Goal: Information Seeking & Learning: Compare options

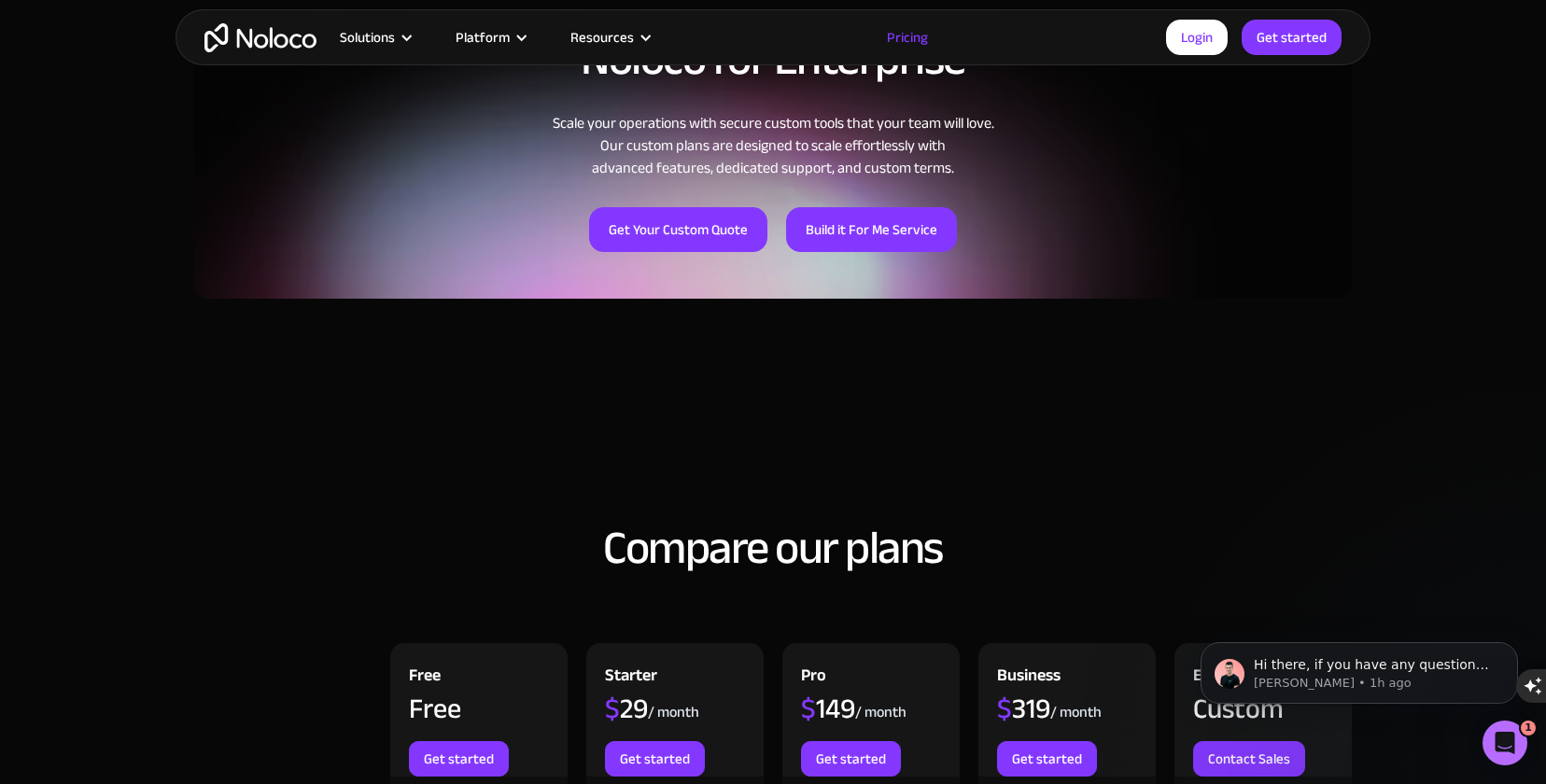
scroll to position [1627, 0]
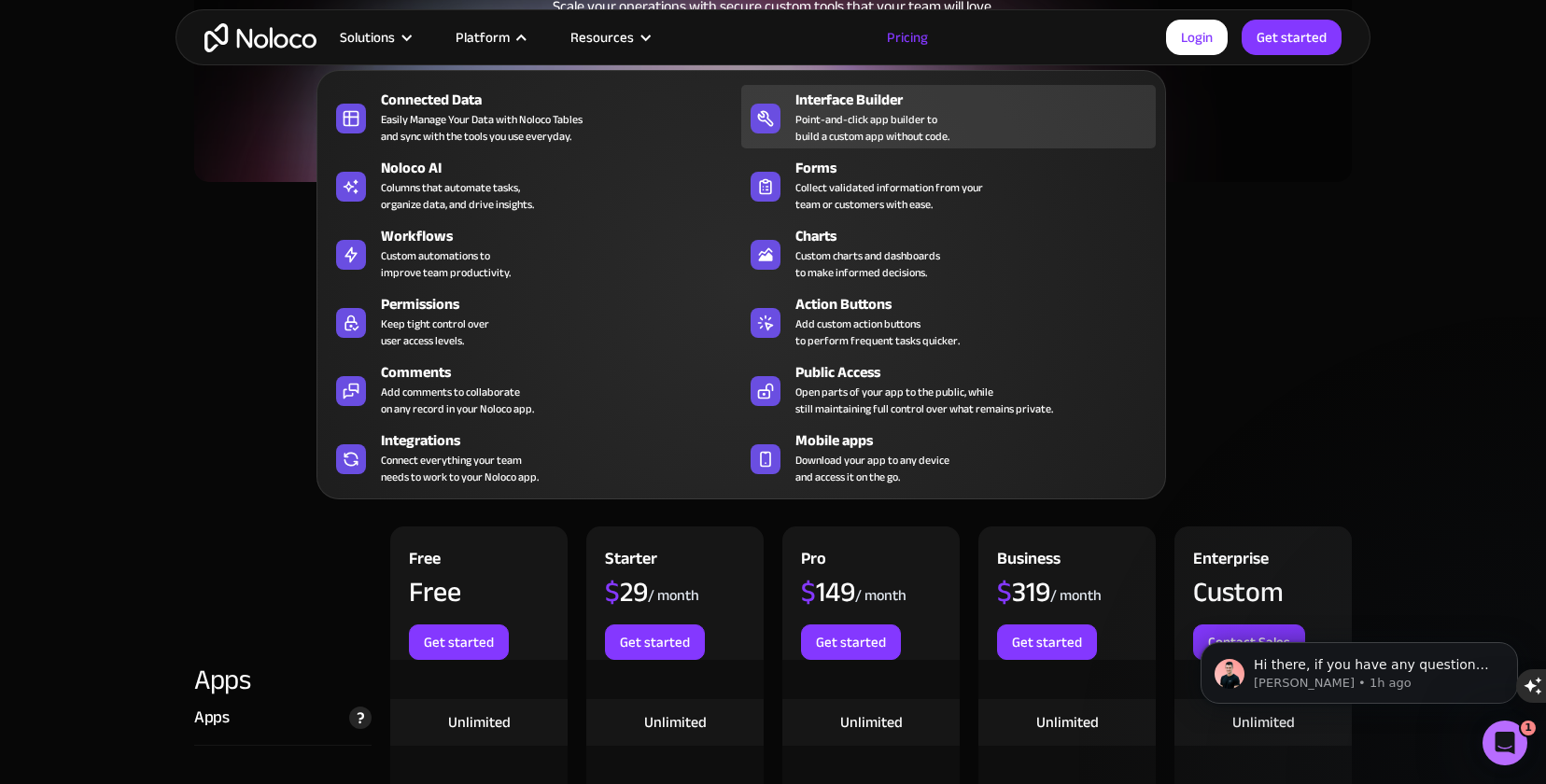
click at [853, 120] on div "Point-and-click app builder to build a custom app without code." at bounding box center [872, 127] width 154 height 34
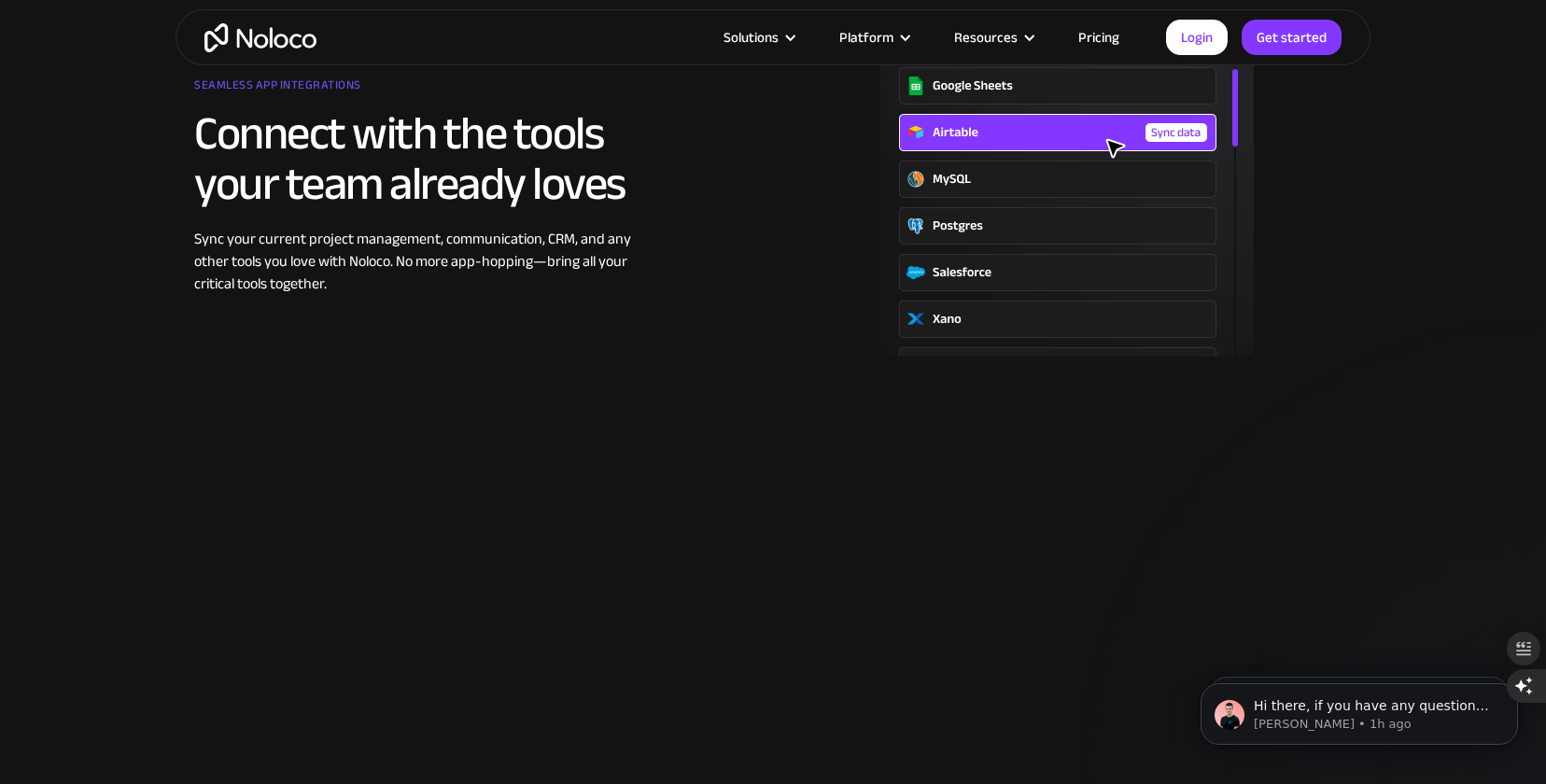
scroll to position [2492, 0]
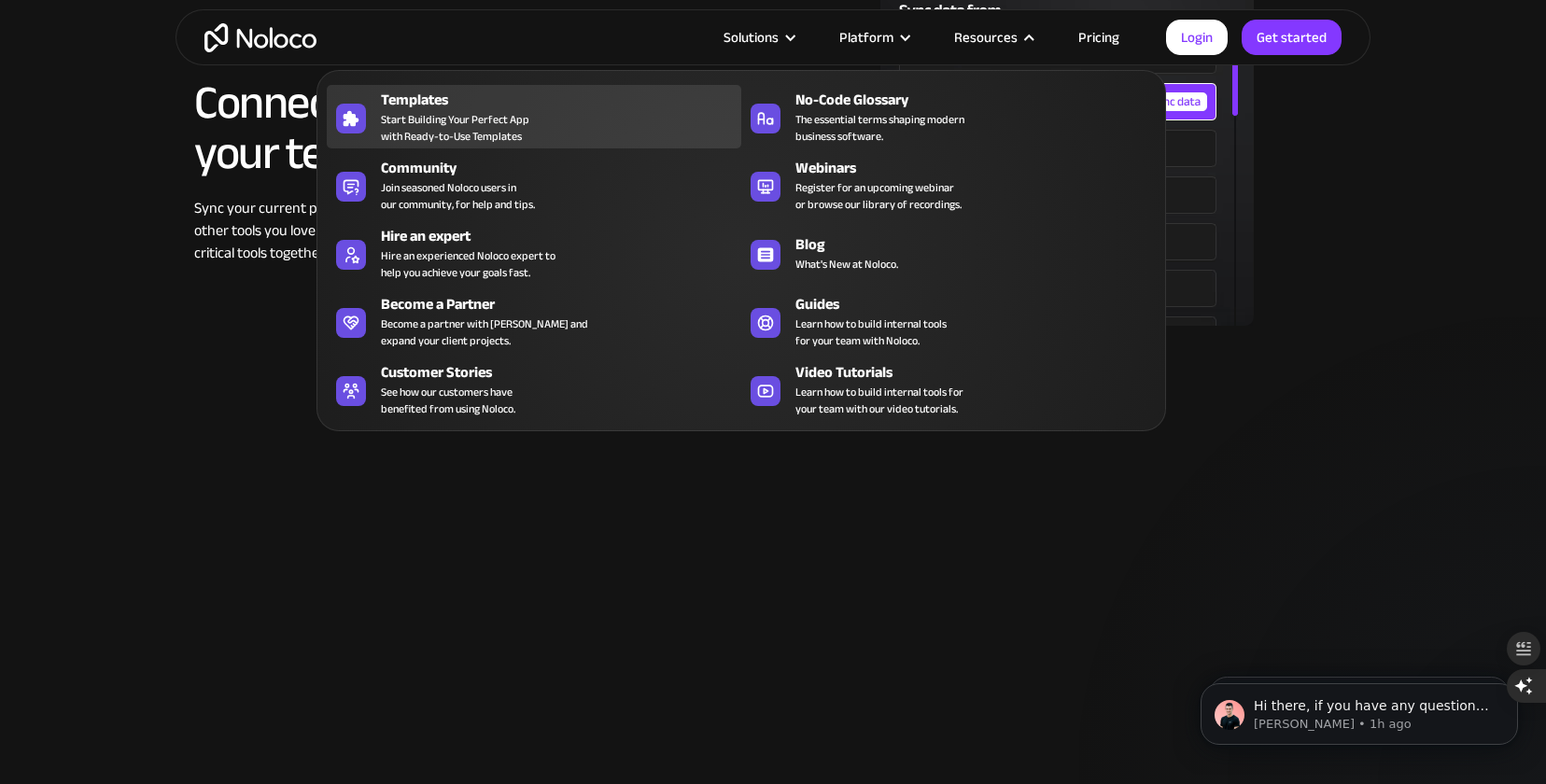
click at [500, 141] on span "Start Building Your Perfect App with Ready-to-Use Templates" at bounding box center [455, 127] width 148 height 34
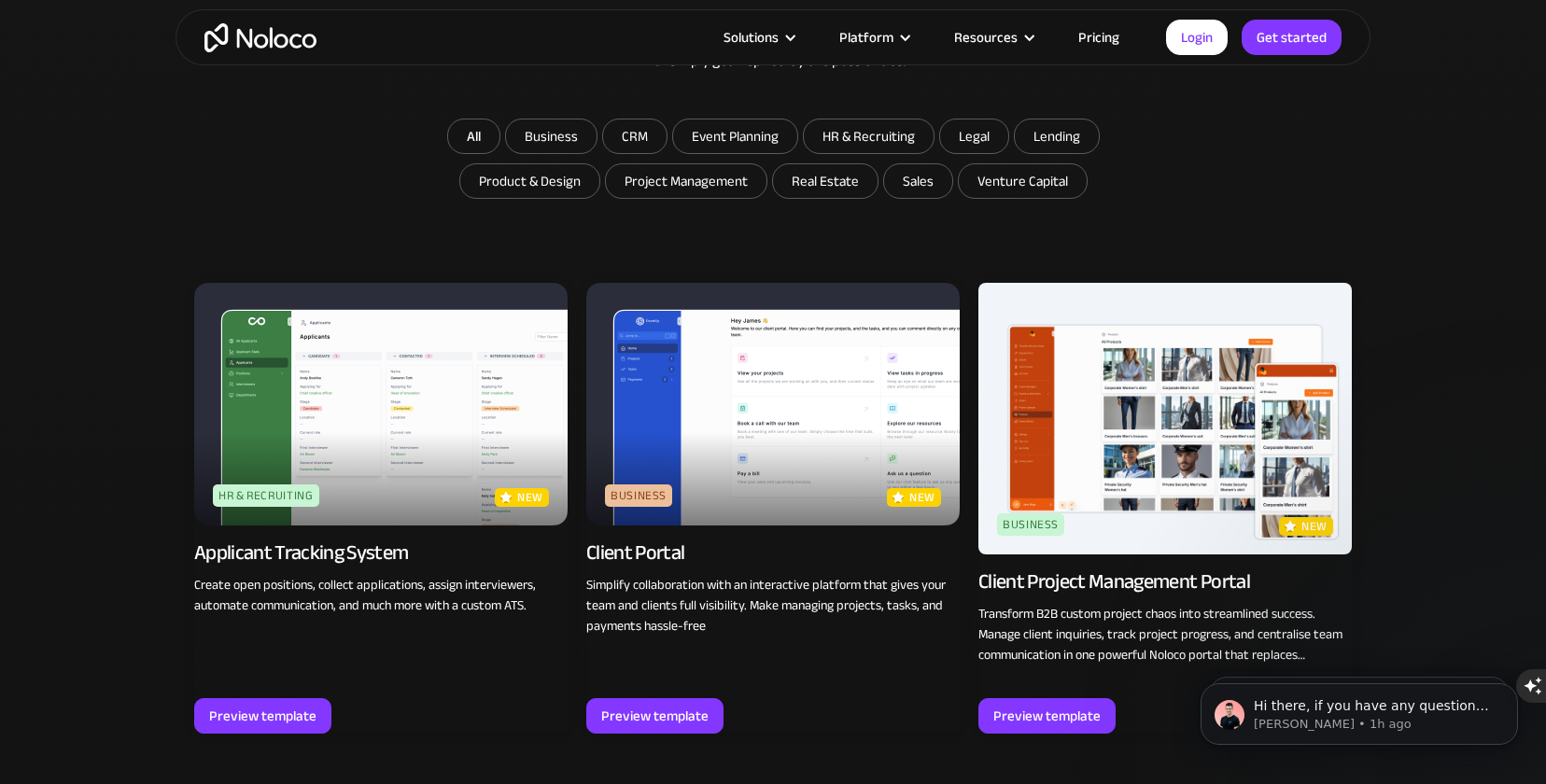
scroll to position [1208, 0]
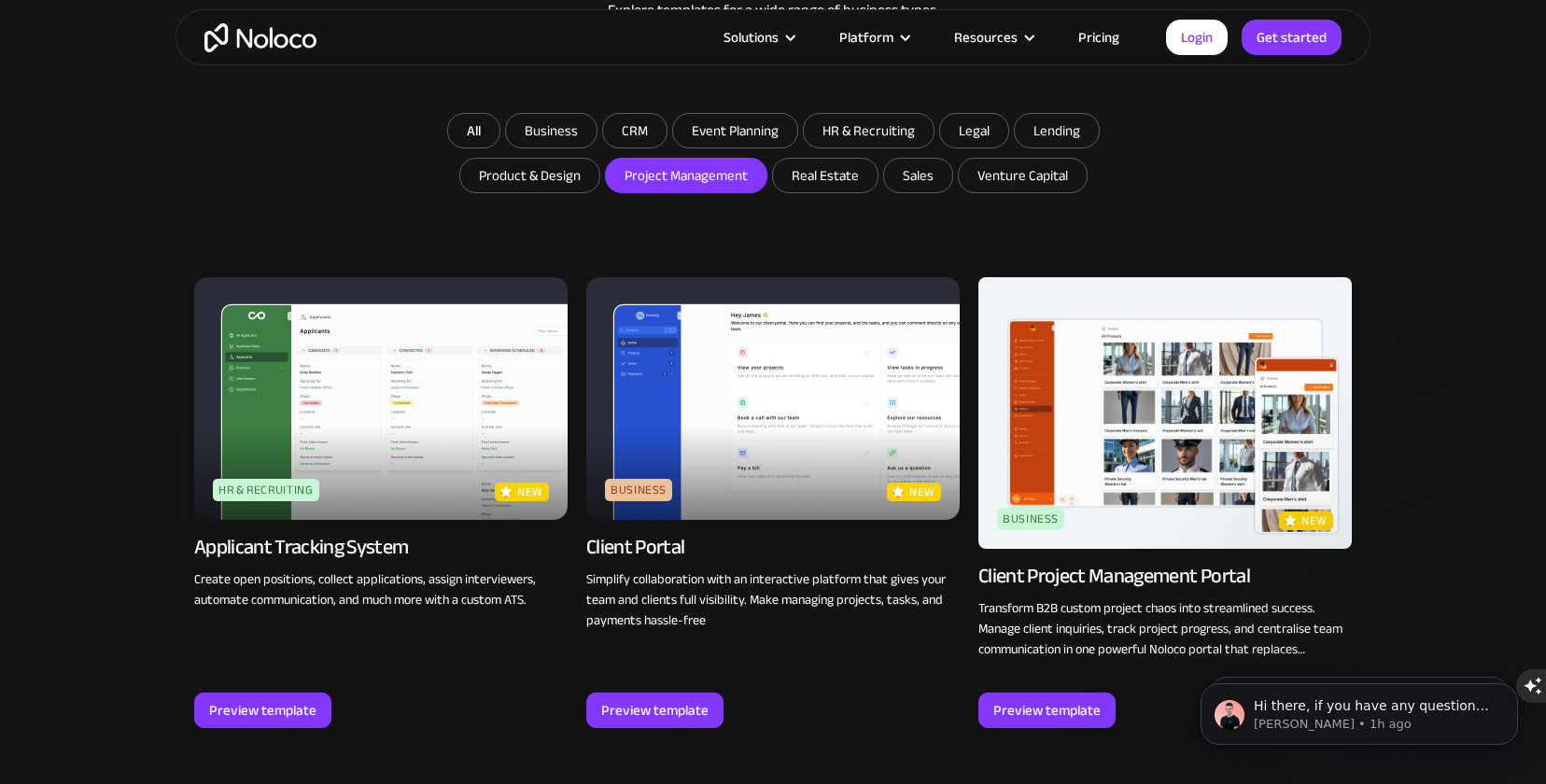
click at [639, 180] on input "Project Management" at bounding box center [686, 175] width 161 height 34
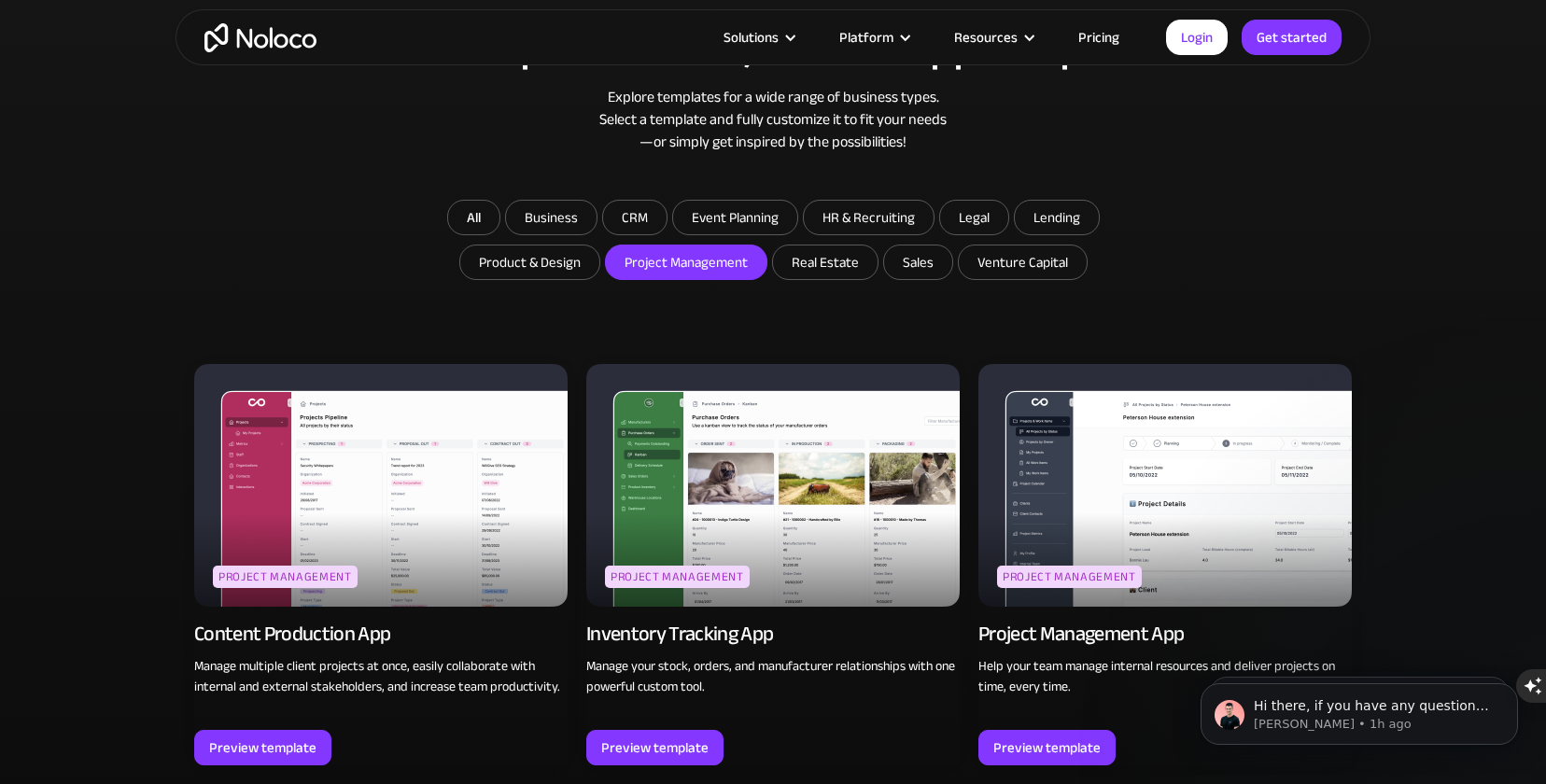
scroll to position [1065, 0]
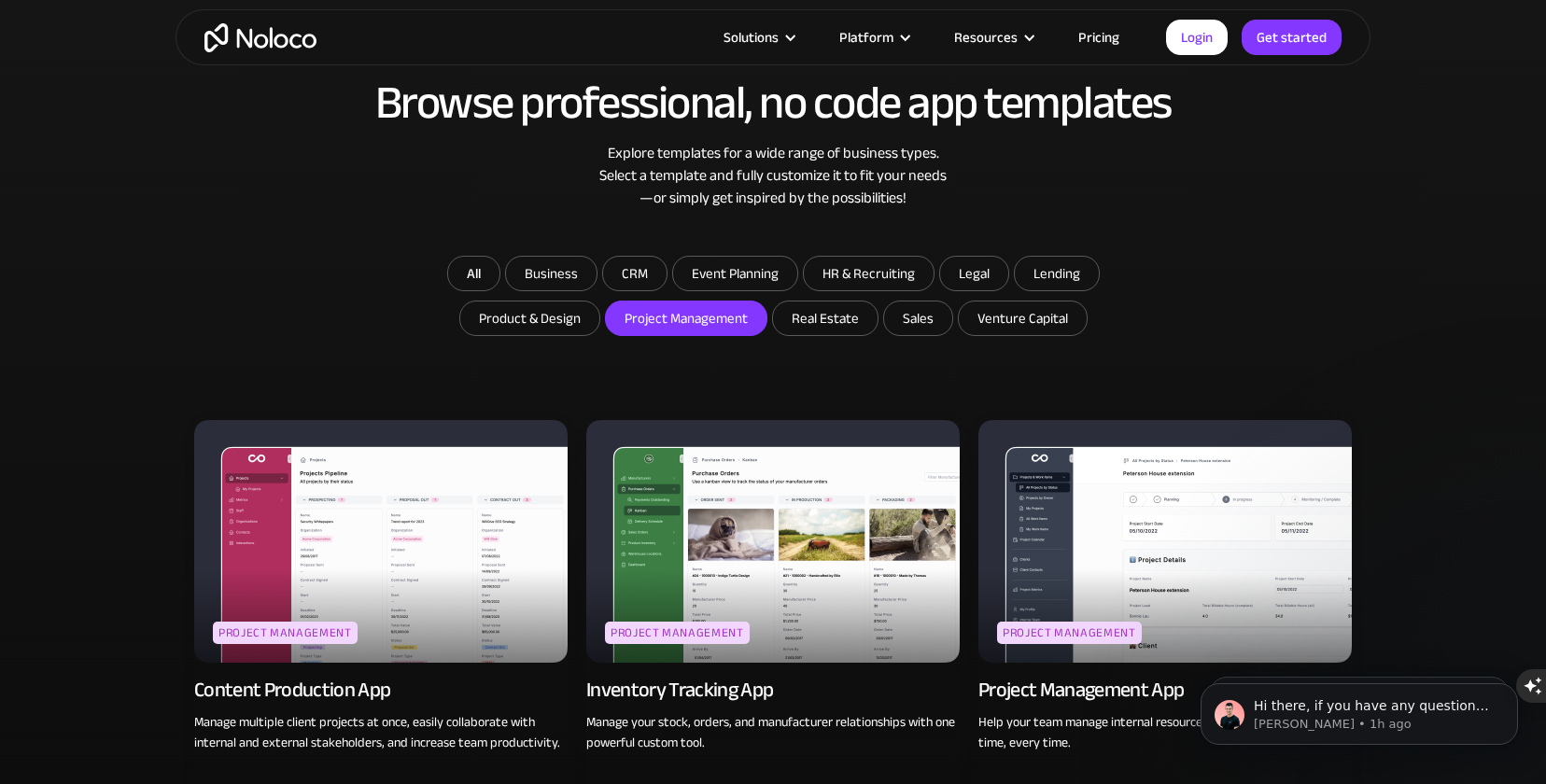
click at [665, 325] on input "Project Management" at bounding box center [686, 318] width 161 height 34
checkbox input "false"
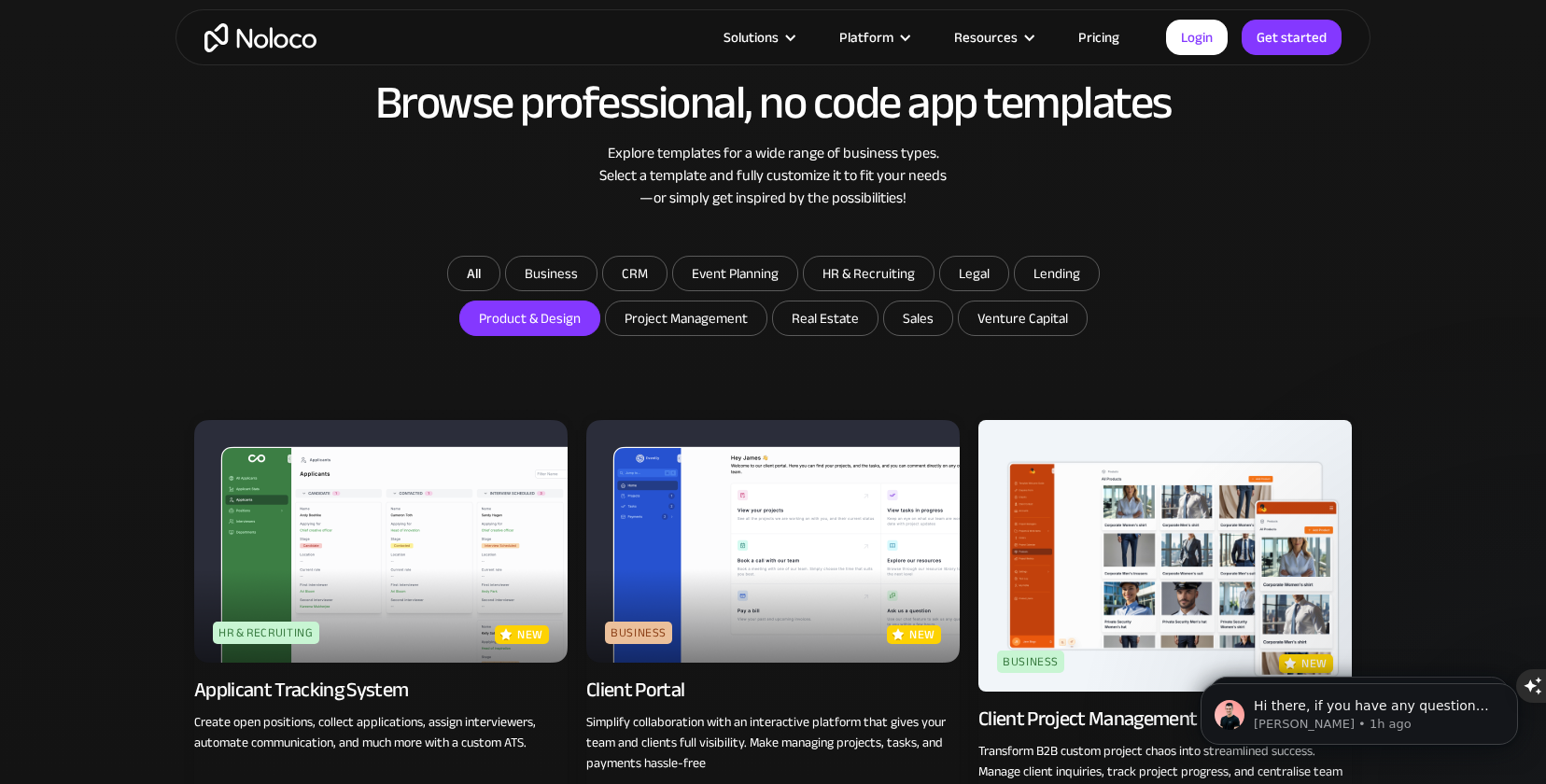
click at [545, 332] on input "Product & Design" at bounding box center [529, 318] width 139 height 34
checkbox input "true"
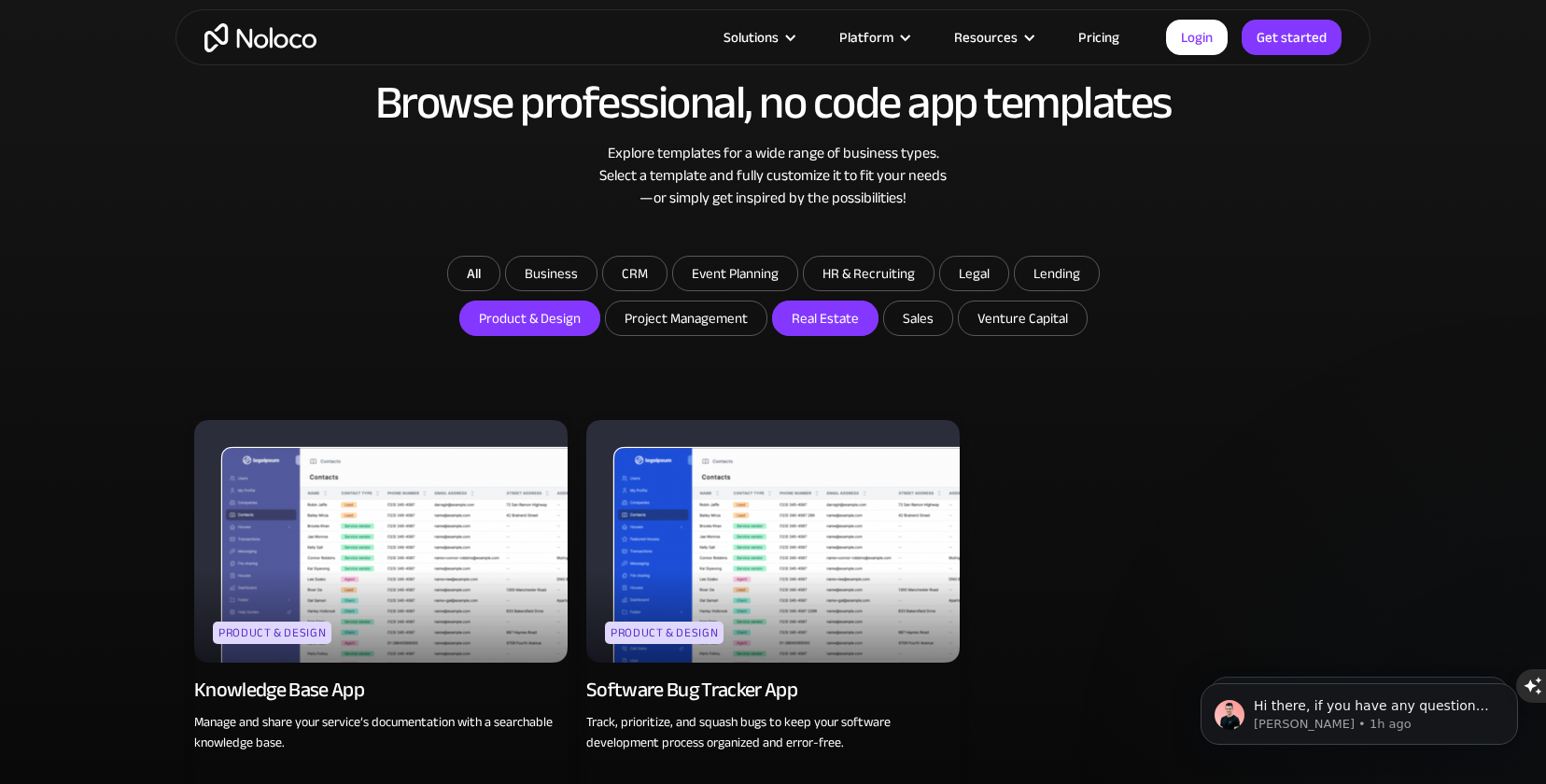
click at [801, 330] on input "Real Estate" at bounding box center [825, 318] width 104 height 34
checkbox input "true"
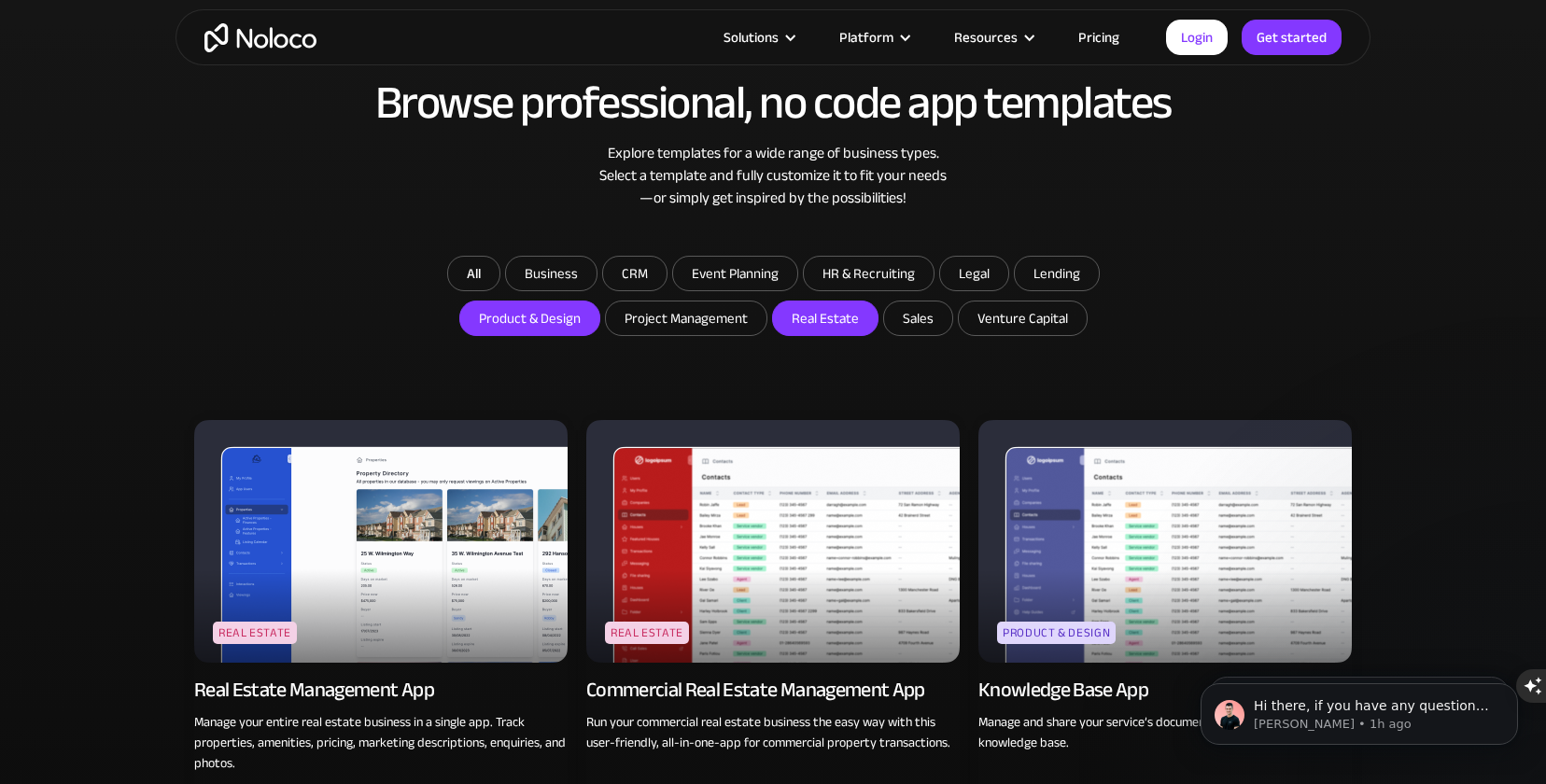
click at [569, 324] on input "Product & Design" at bounding box center [529, 318] width 139 height 34
checkbox input "false"
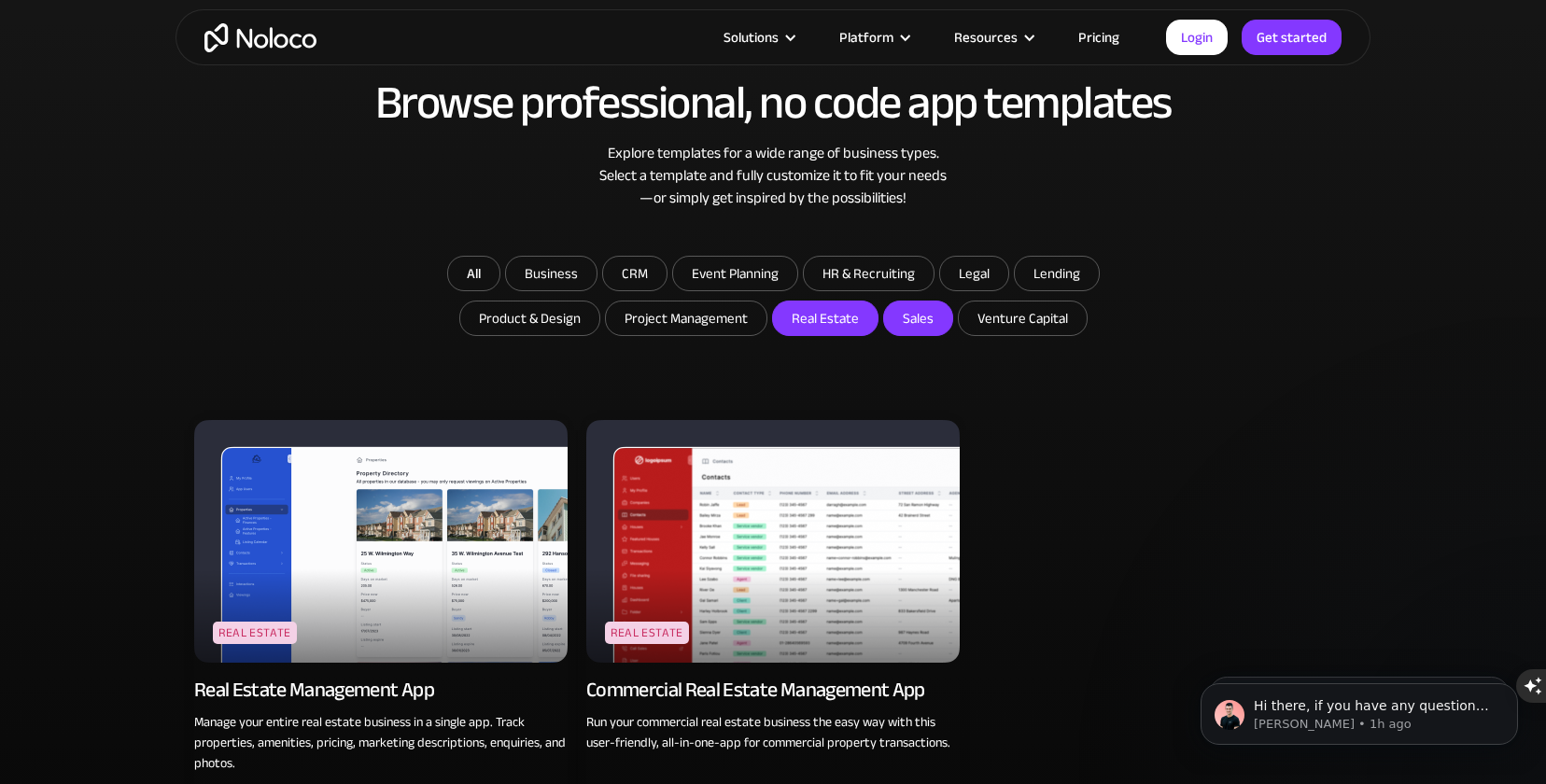
click at [918, 326] on input "Sales" at bounding box center [918, 318] width 68 height 34
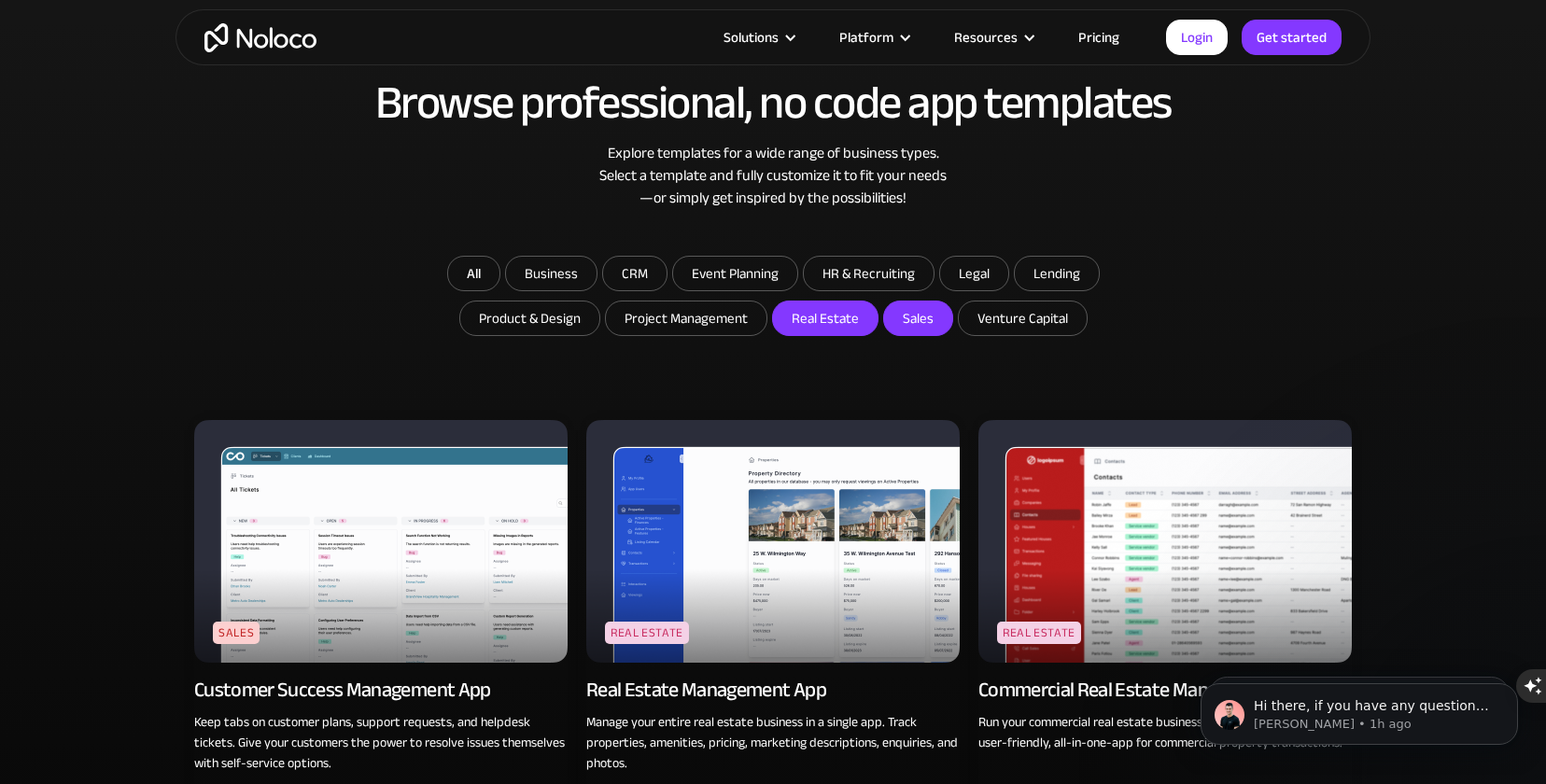
click at [918, 326] on input "Sales" at bounding box center [918, 318] width 68 height 34
checkbox input "false"
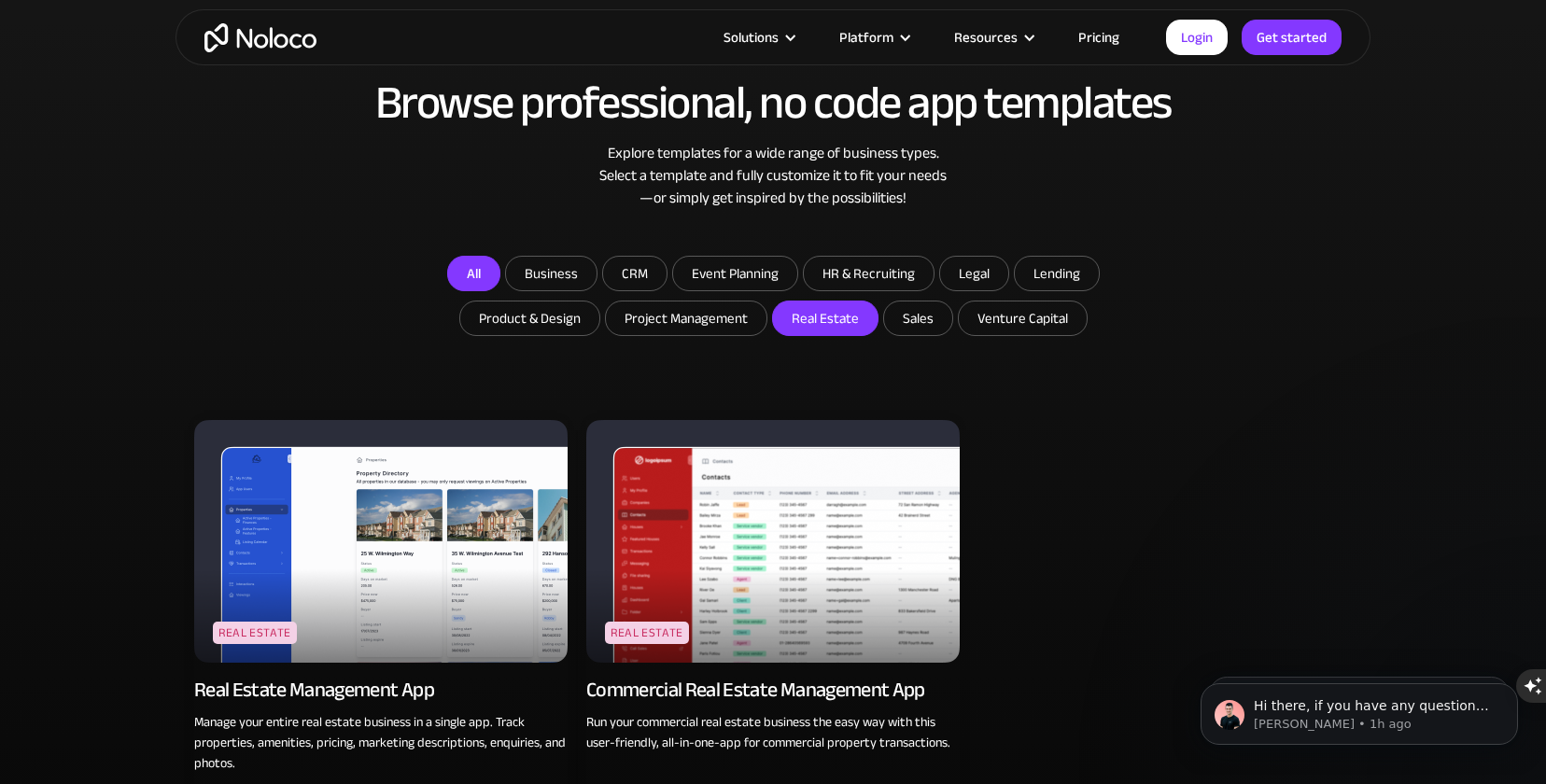
click at [481, 280] on link "All" at bounding box center [474, 273] width 54 height 35
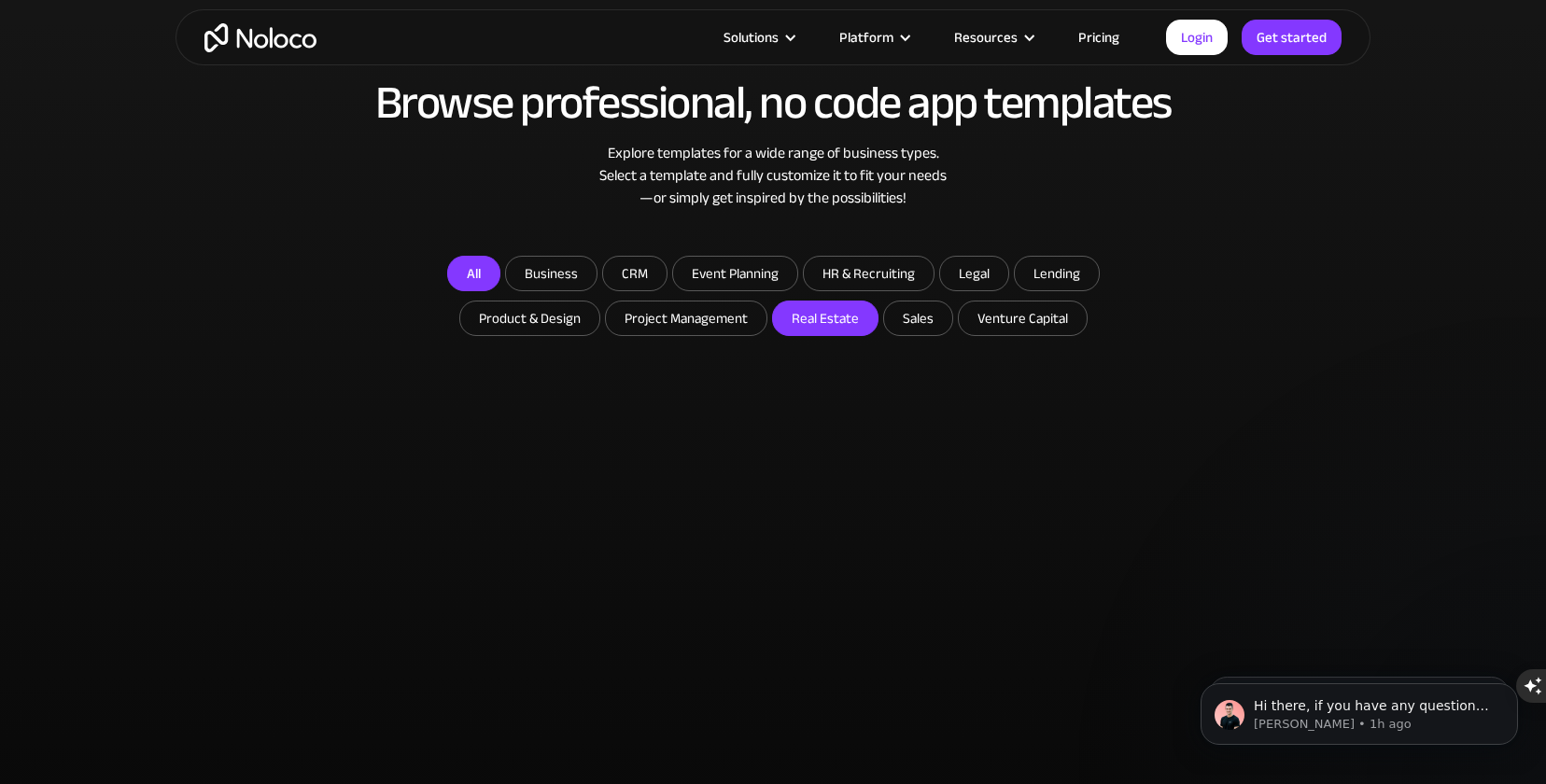
checkbox input "false"
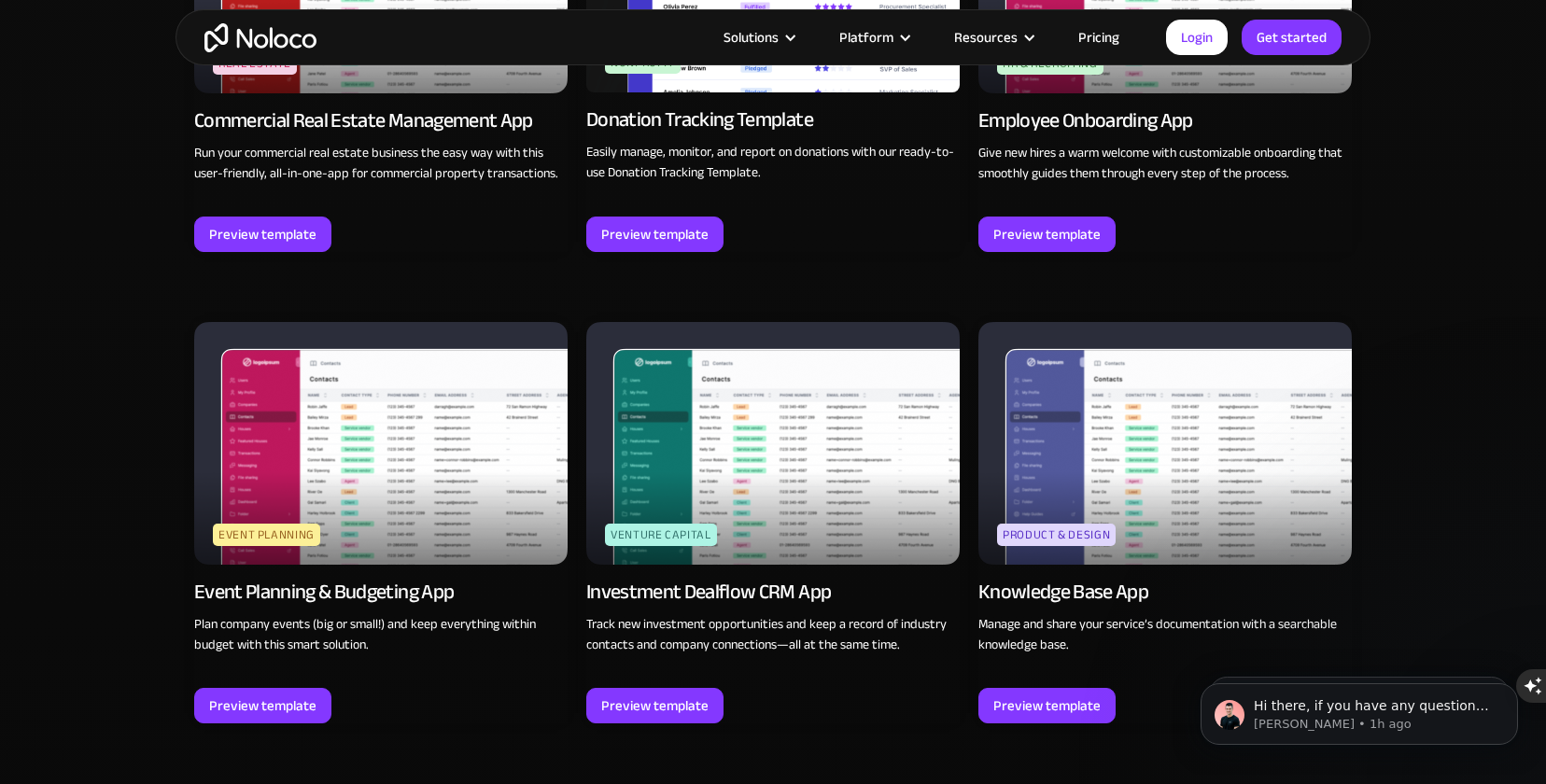
scroll to position [4407, 0]
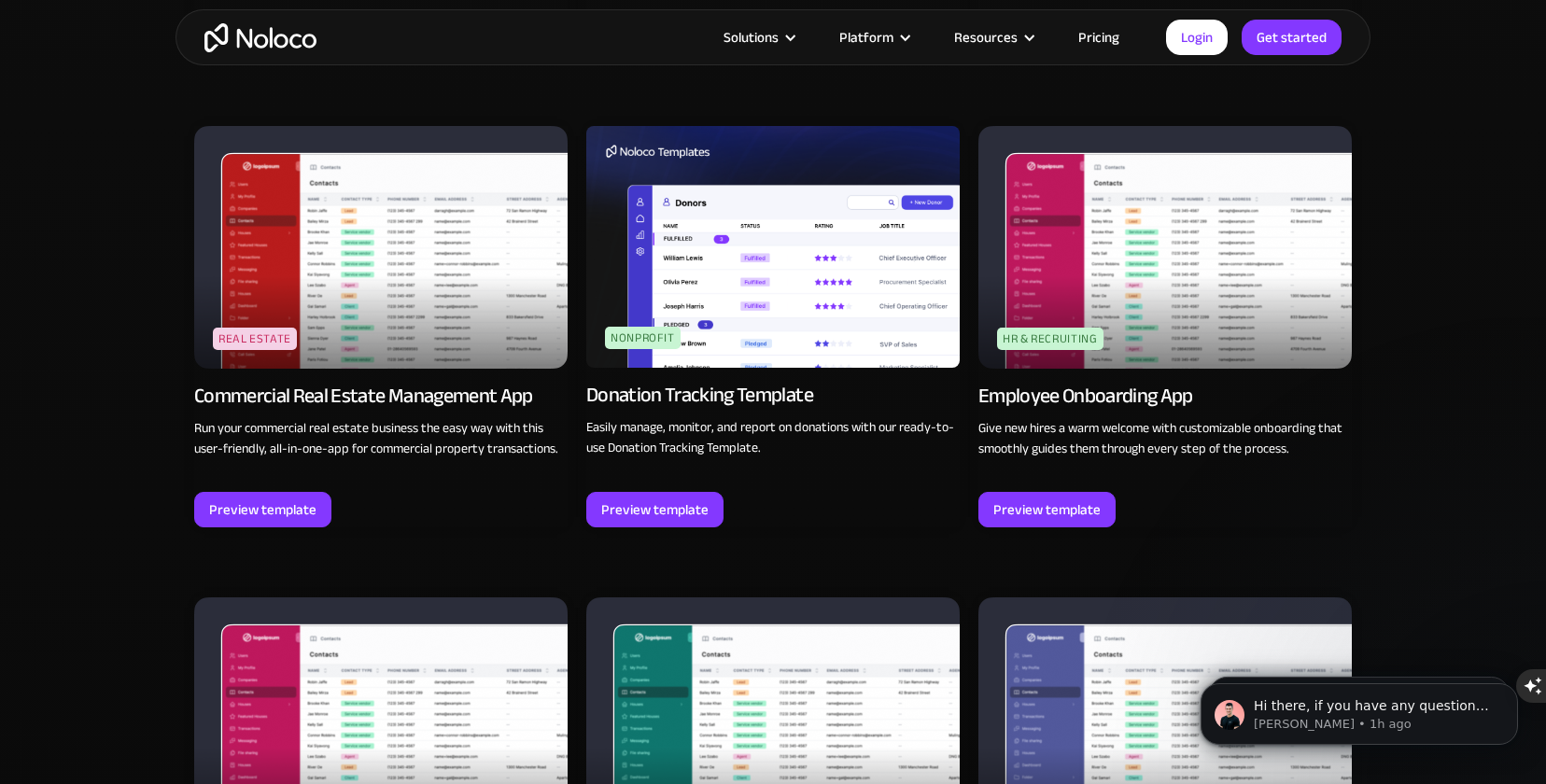
click at [1097, 32] on link "Pricing" at bounding box center [1099, 36] width 88 height 24
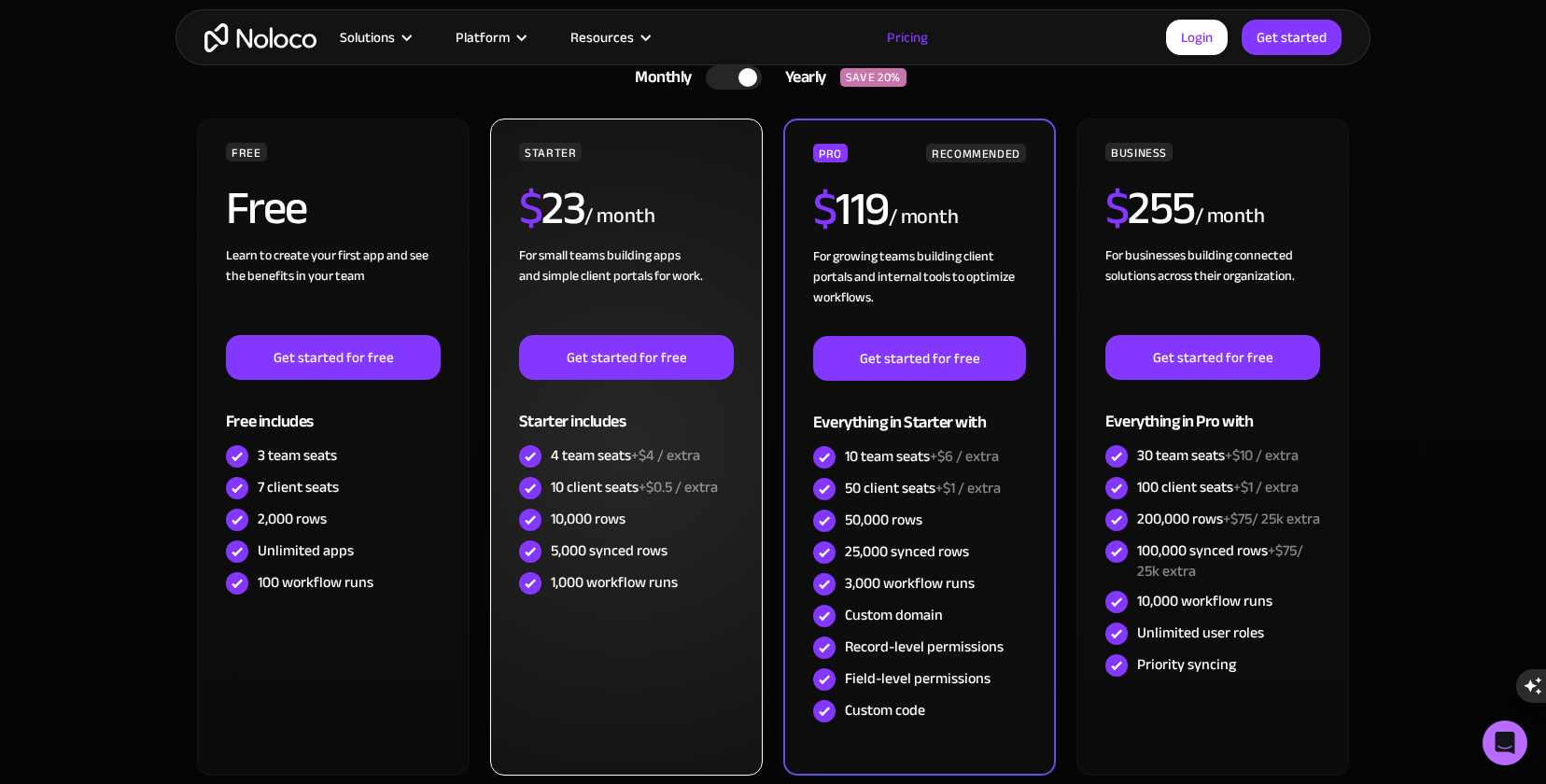
scroll to position [455, 0]
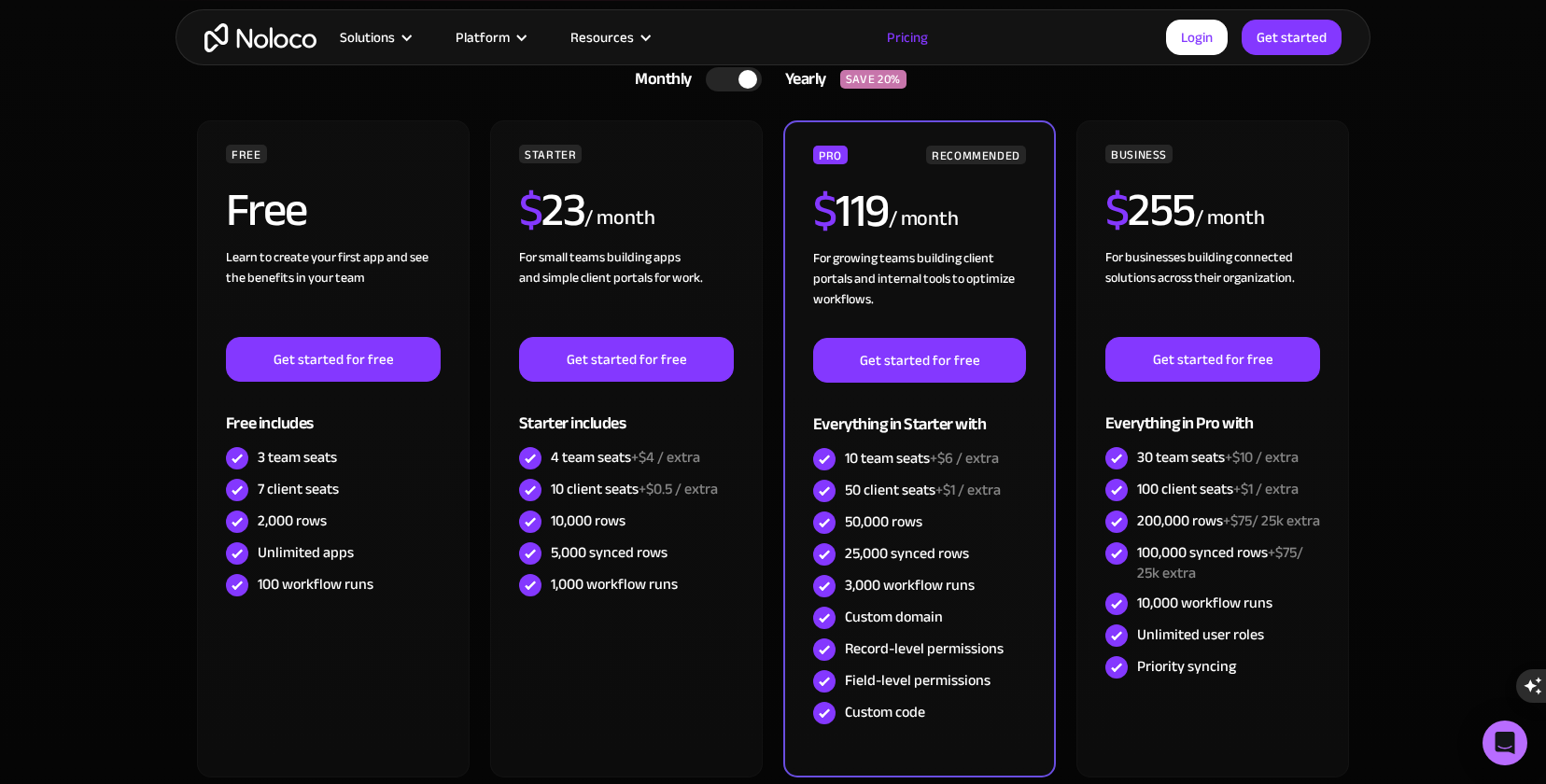
click at [716, 85] on div at bounding box center [733, 78] width 56 height 24
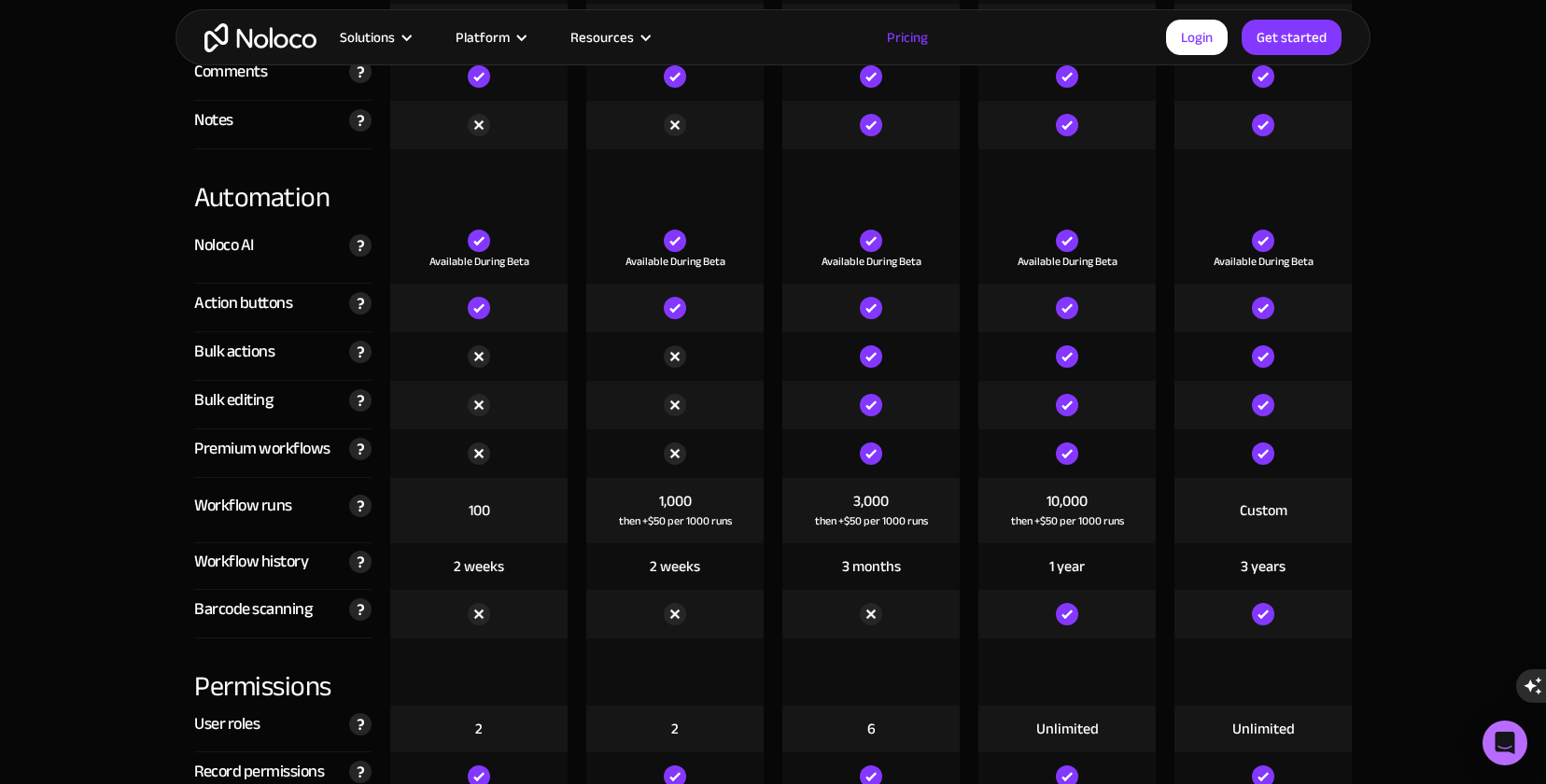
scroll to position [3562, 0]
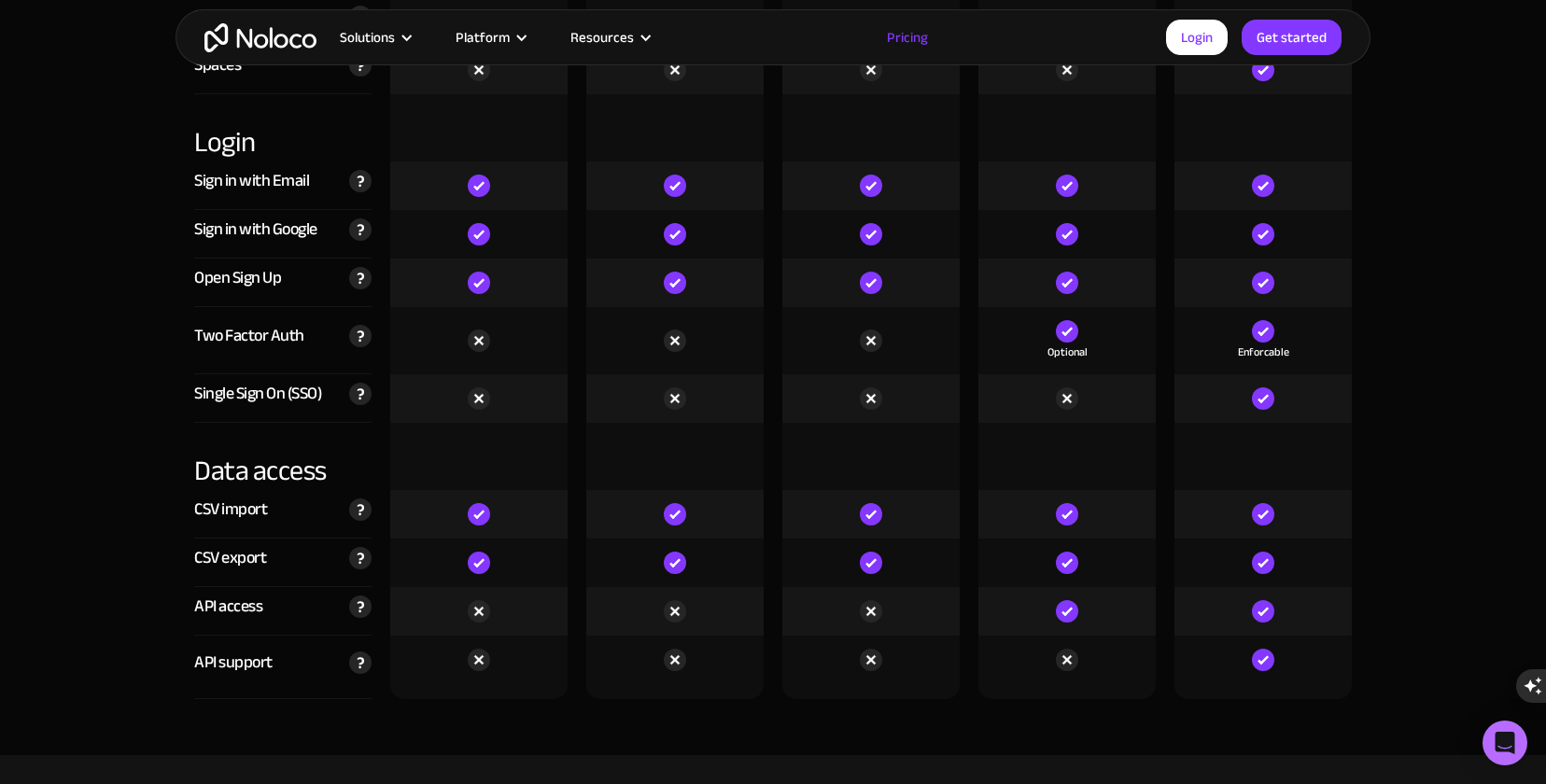
scroll to position [6187, 0]
